Goal: Navigation & Orientation: Understand site structure

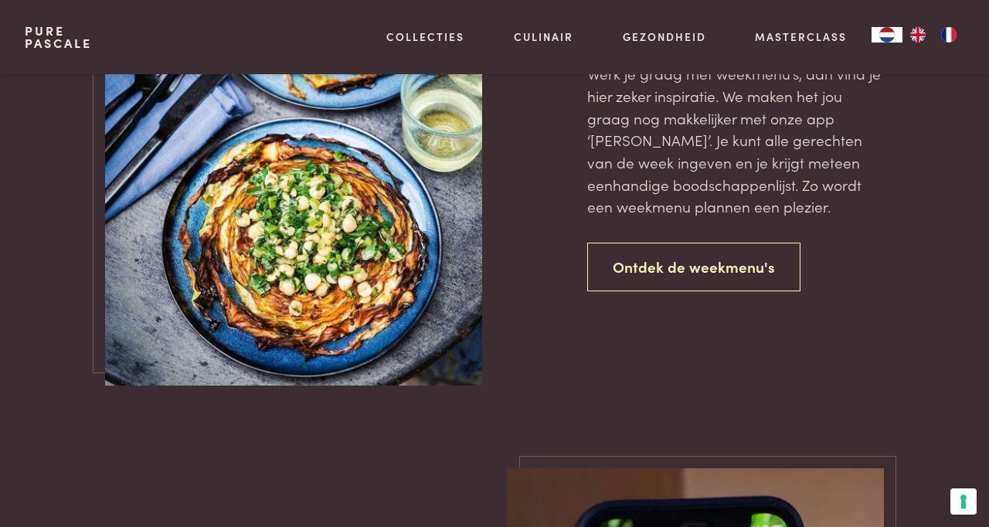
scroll to position [3452, 0]
click at [690, 42] on link "Gezondheid" at bounding box center [664, 37] width 83 height 16
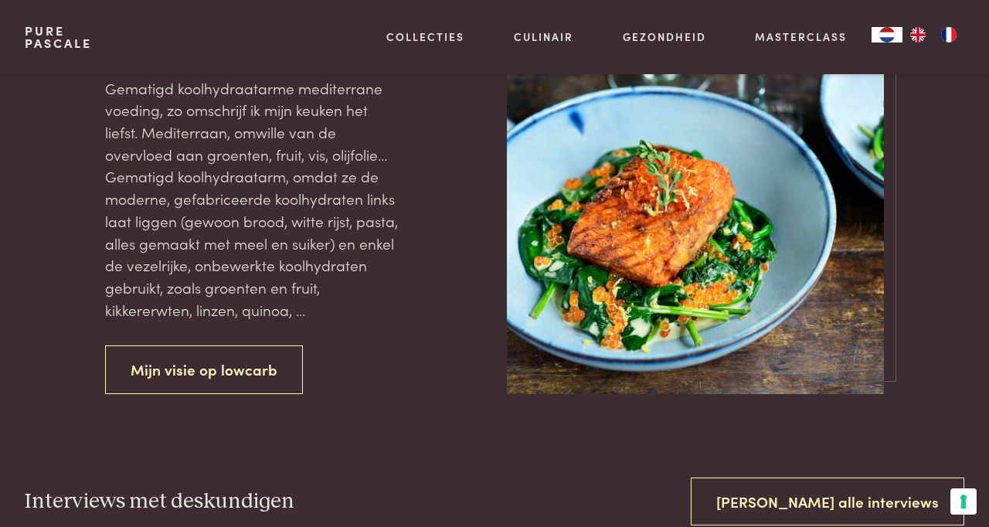
scroll to position [1374, 0]
click at [553, 55] on div "Culinair Boeken Vertalingen Recepten Weekmenu's Alles van Culinair Culinair" at bounding box center [543, 37] width 109 height 74
click at [442, 147] on link "Vertalingen" at bounding box center [506, 139] width 262 height 16
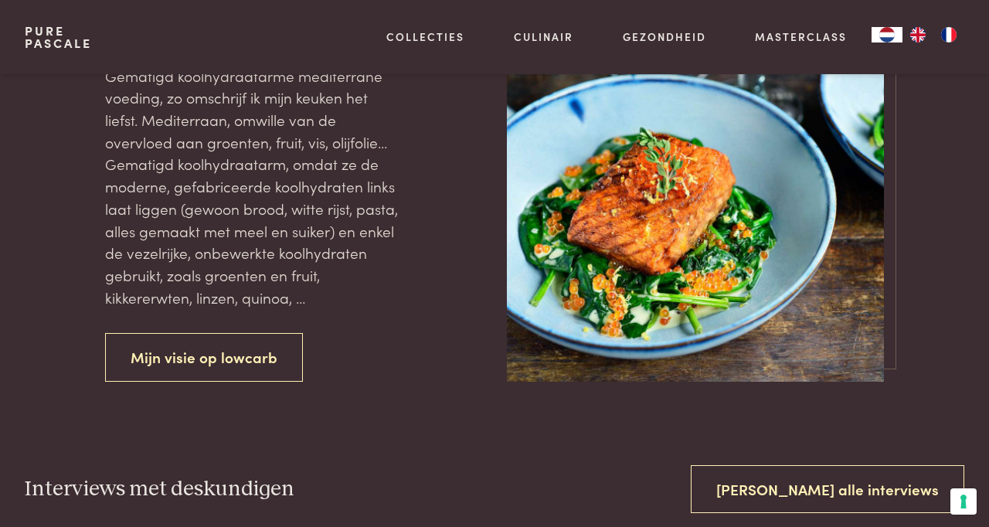
scroll to position [1447, 0]
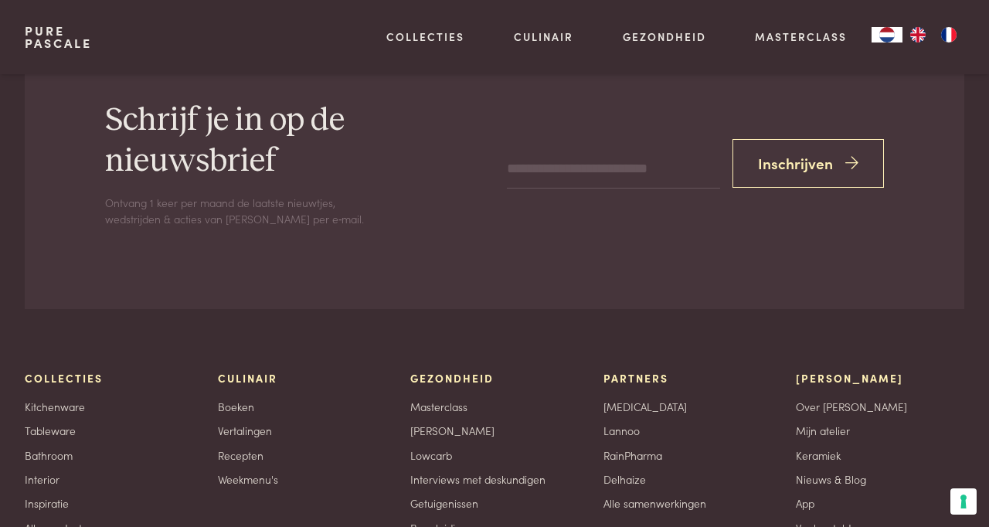
scroll to position [695, 0]
click at [428, 461] on link "Lowcarb" at bounding box center [431, 455] width 42 height 16
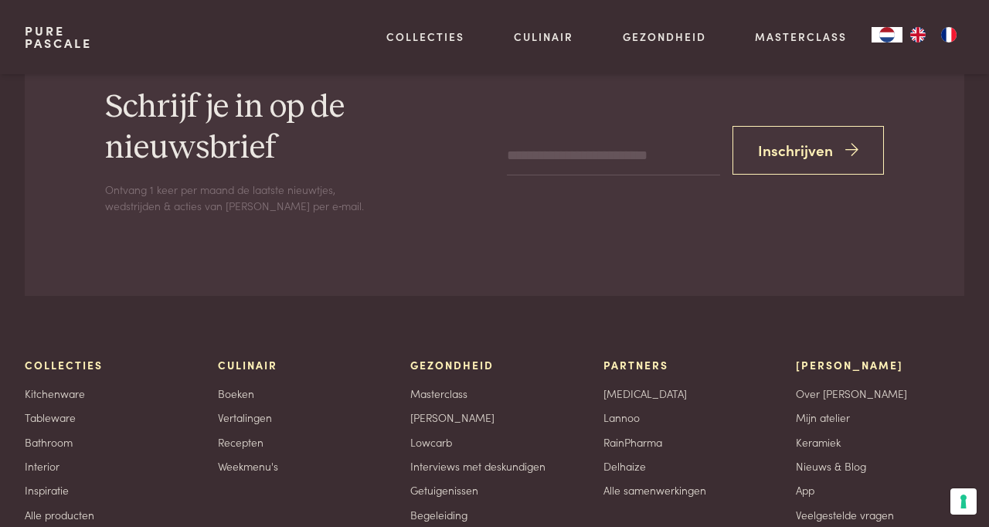
scroll to position [767, 0]
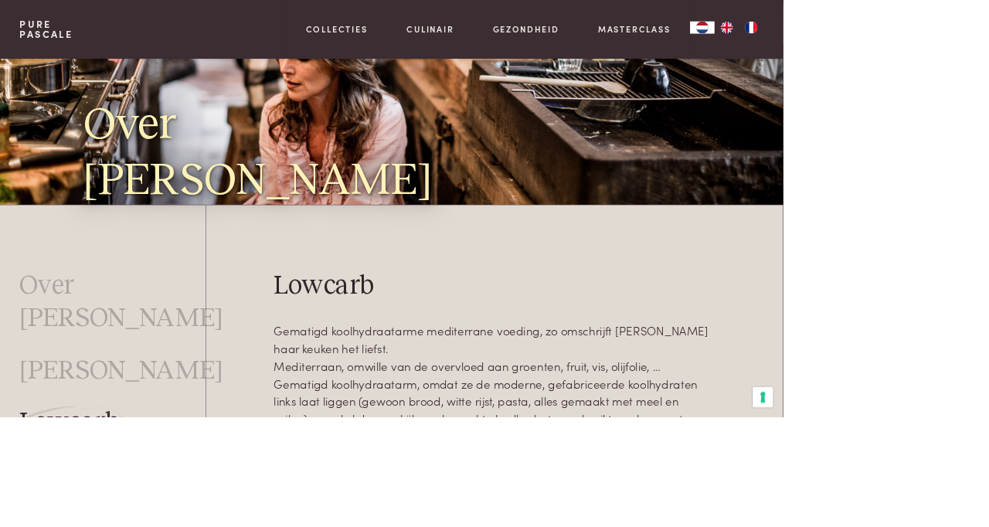
scroll to position [131, 0]
